Goal: Transaction & Acquisition: Purchase product/service

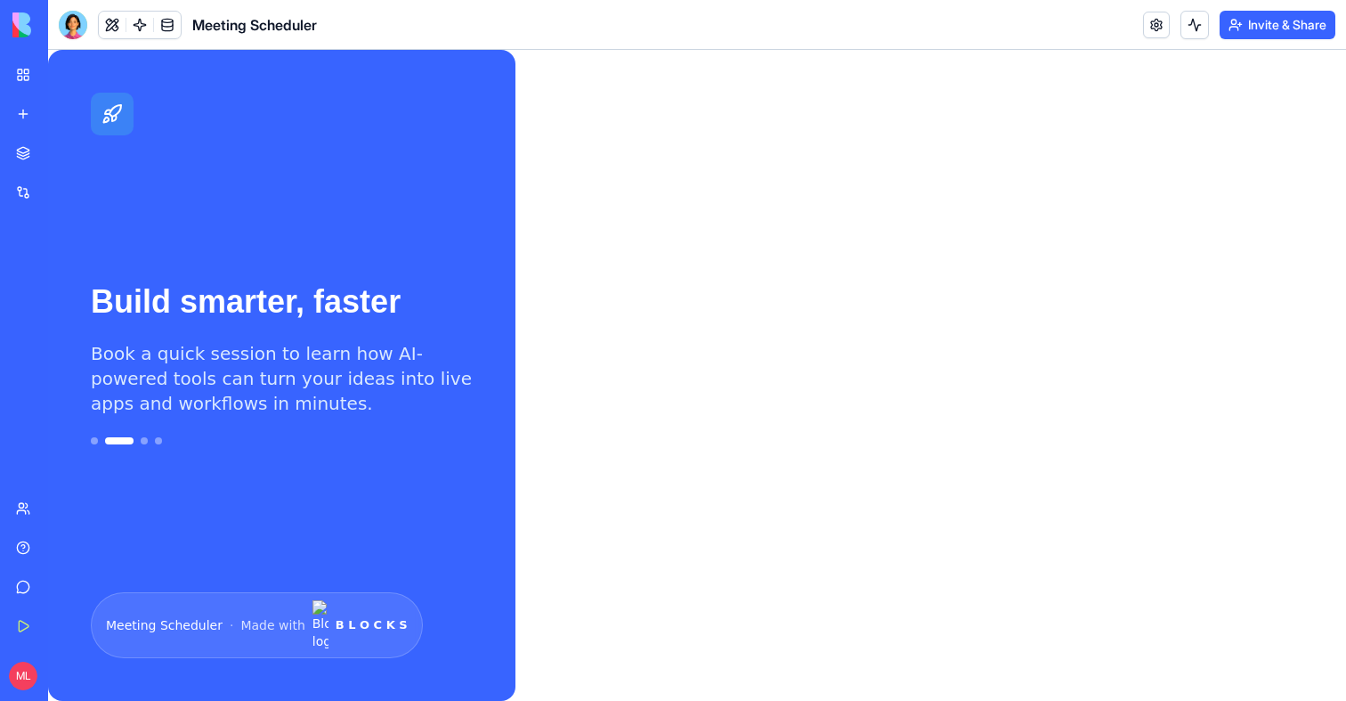
click at [93, 674] on button "Upgrade" at bounding box center [81, 675] width 67 height 28
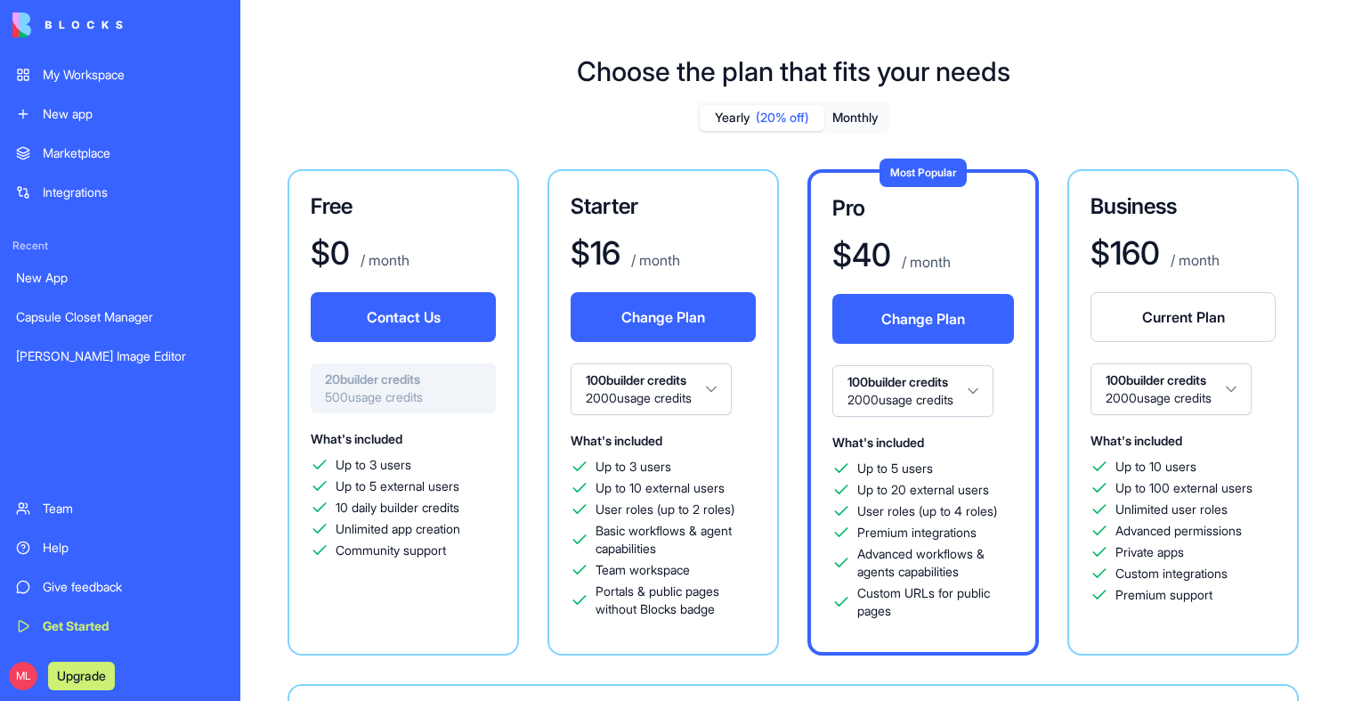
scroll to position [279, 0]
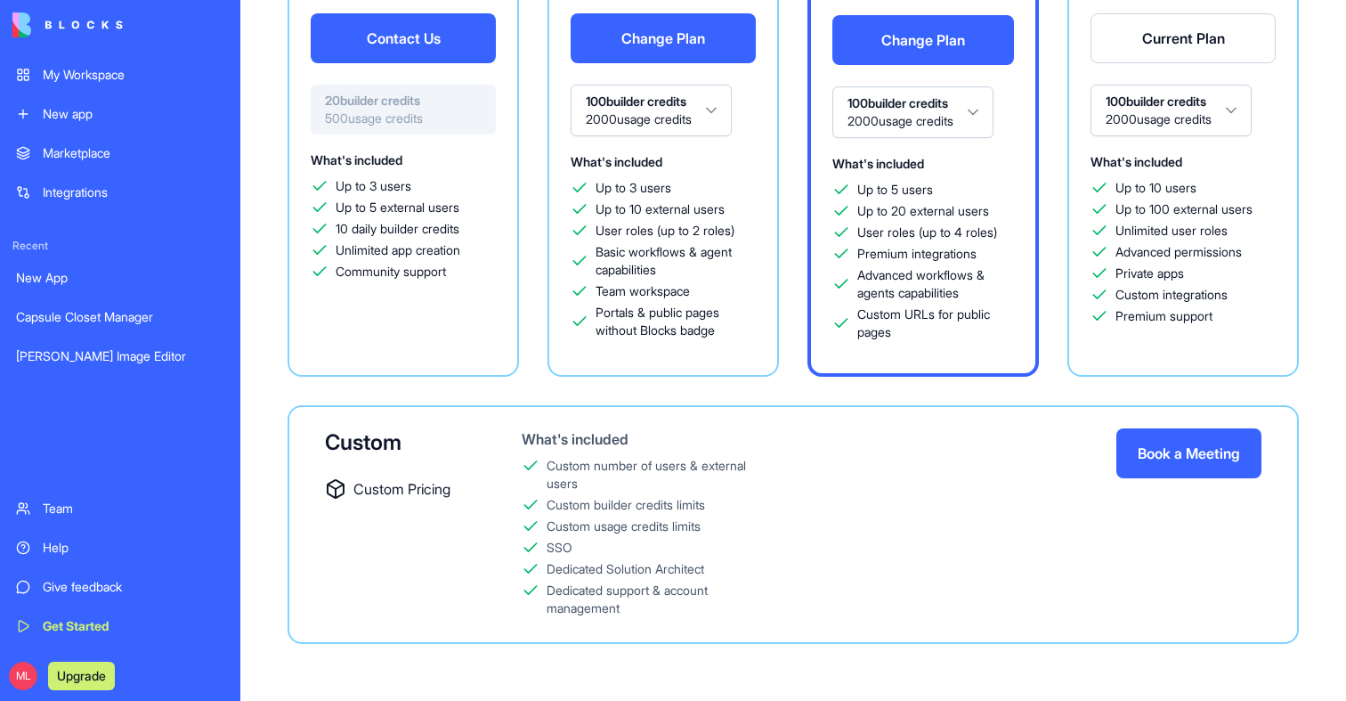
click at [1142, 439] on button "Book a Meeting" at bounding box center [1188, 453] width 145 height 50
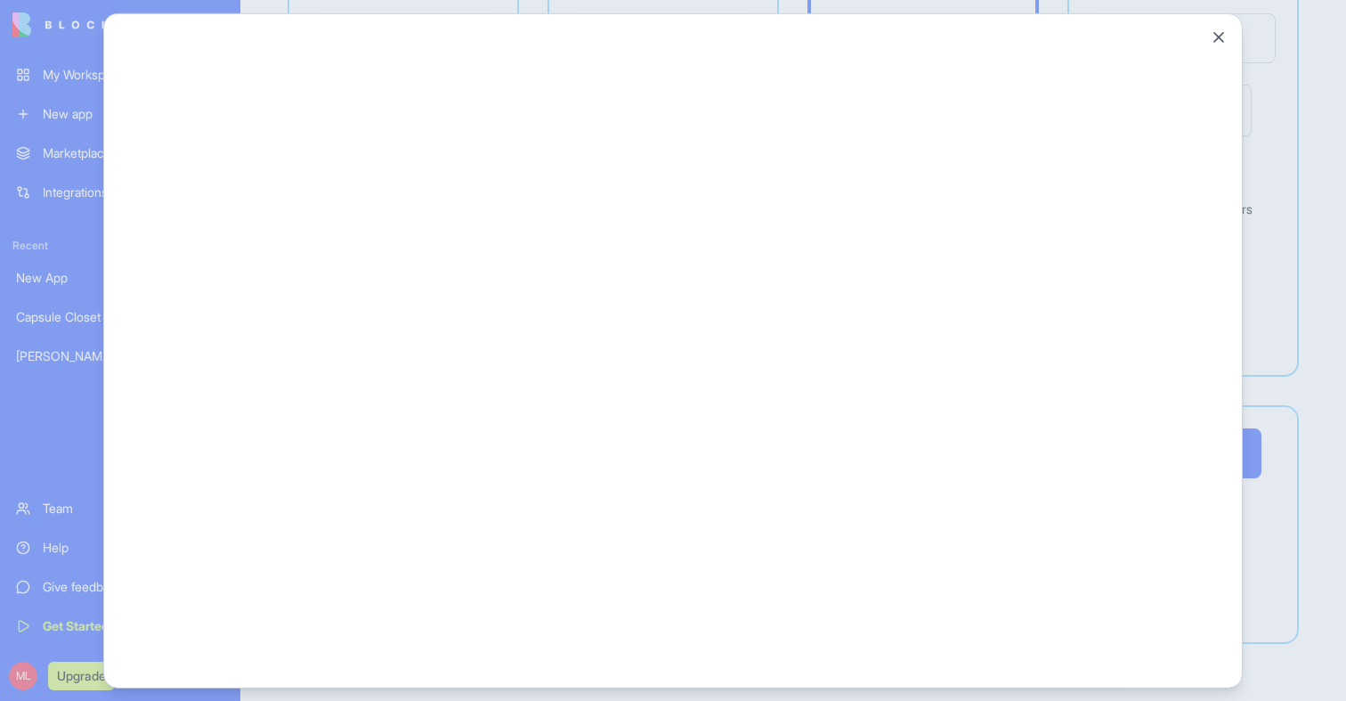
scroll to position [0, 0]
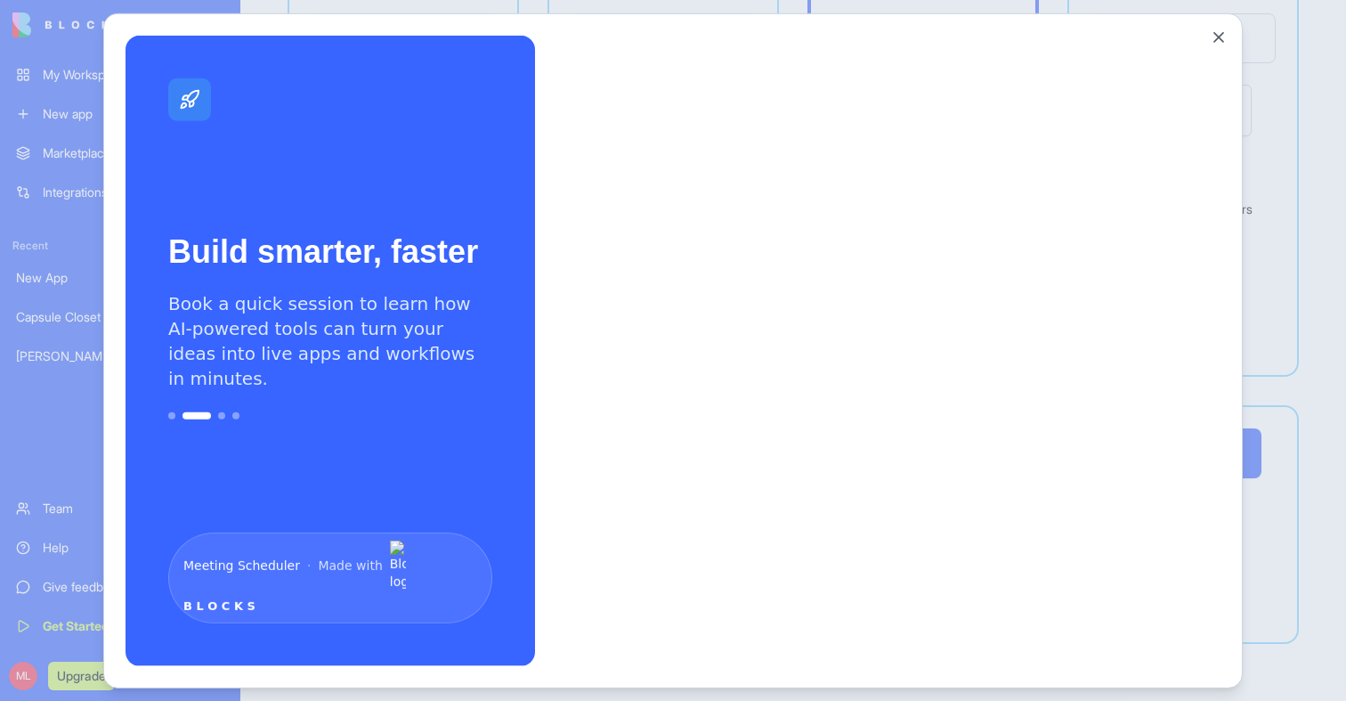
click at [62, 174] on div at bounding box center [673, 350] width 1346 height 701
